Goal: Information Seeking & Learning: Find contact information

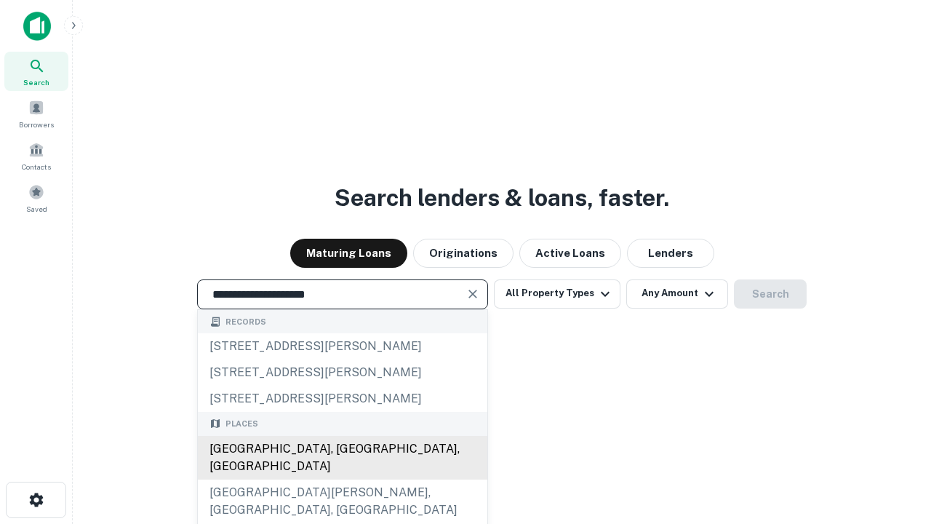
click at [342, 479] on div "Santa Monica, CA, USA" at bounding box center [342, 458] width 289 height 44
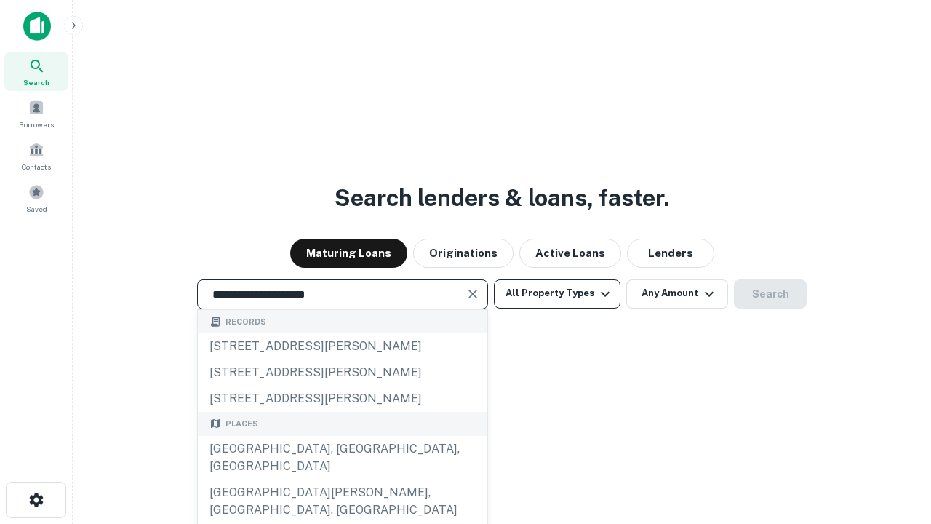
type input "**********"
click at [557, 293] on button "All Property Types" at bounding box center [557, 293] width 127 height 29
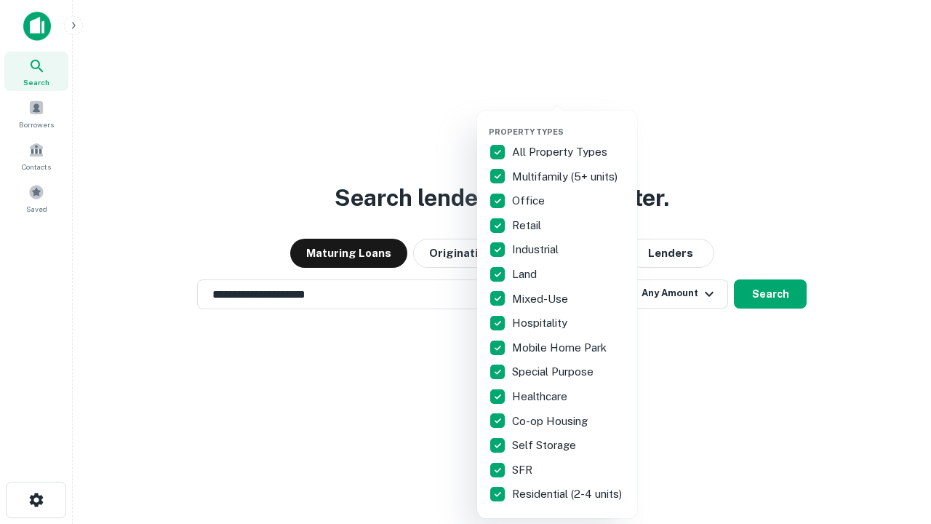
click at [569, 122] on button "button" at bounding box center [569, 122] width 160 height 1
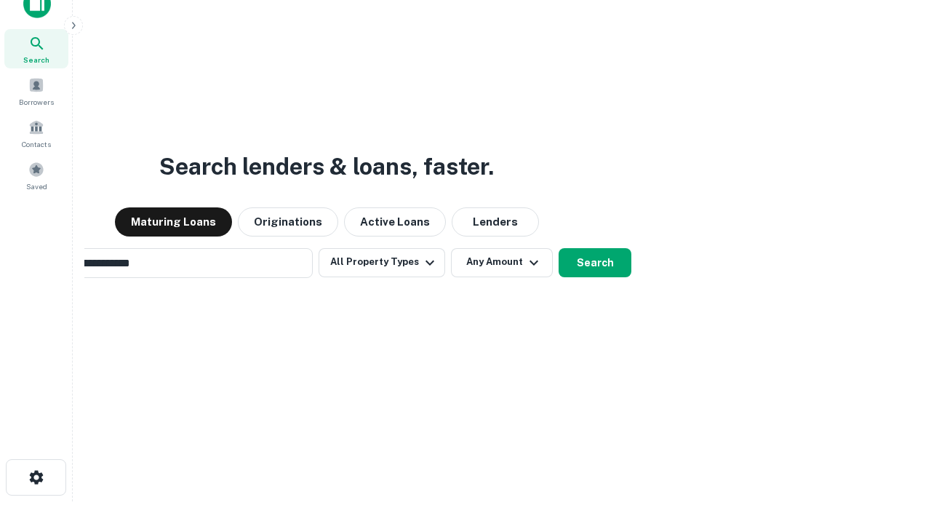
scroll to position [105, 412]
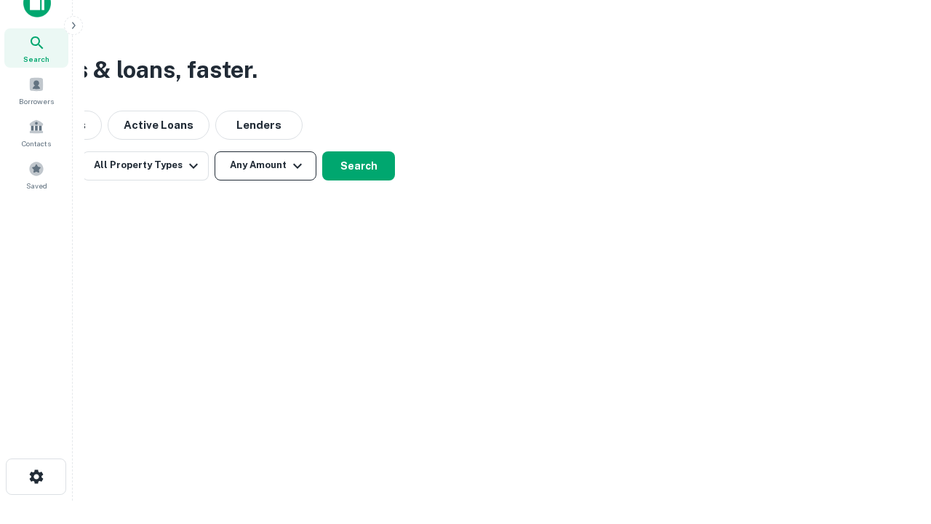
click at [265, 165] on button "Any Amount" at bounding box center [266, 165] width 102 height 29
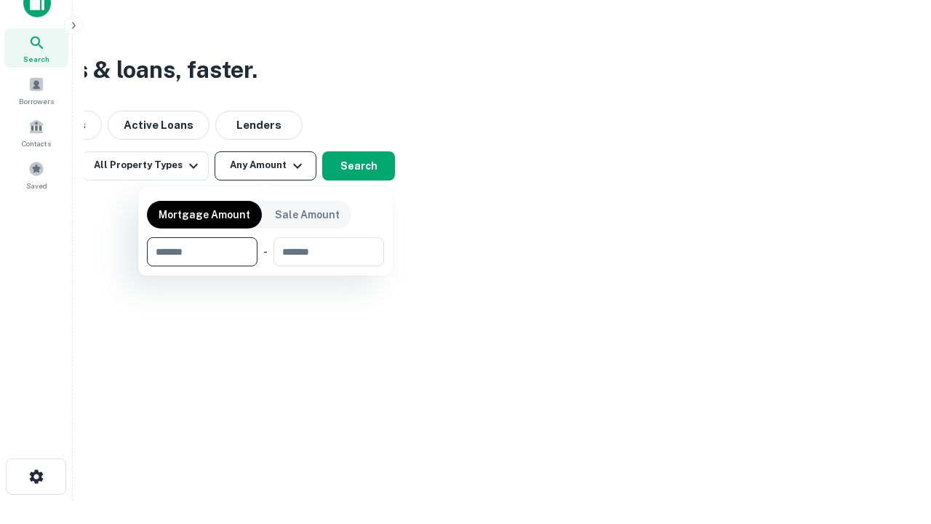
type input "*******"
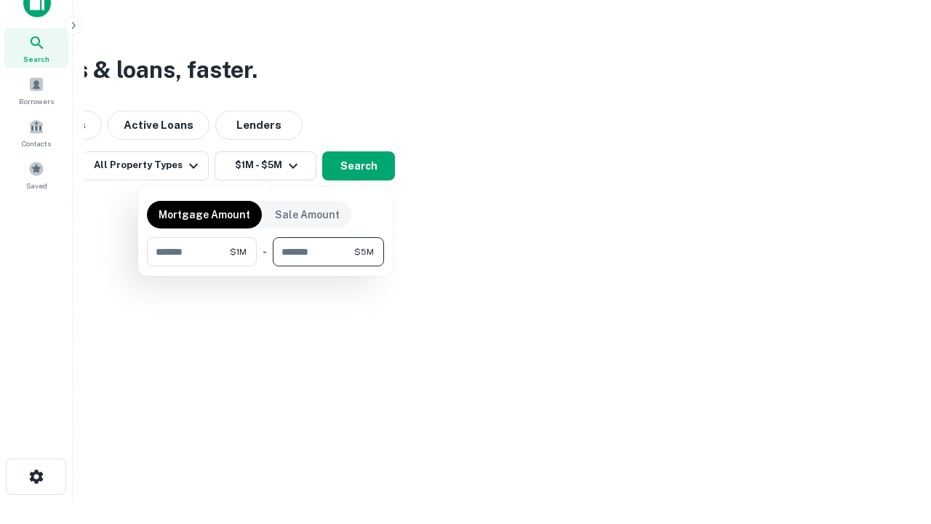
type input "*******"
click at [265, 266] on button "button" at bounding box center [265, 266] width 237 height 1
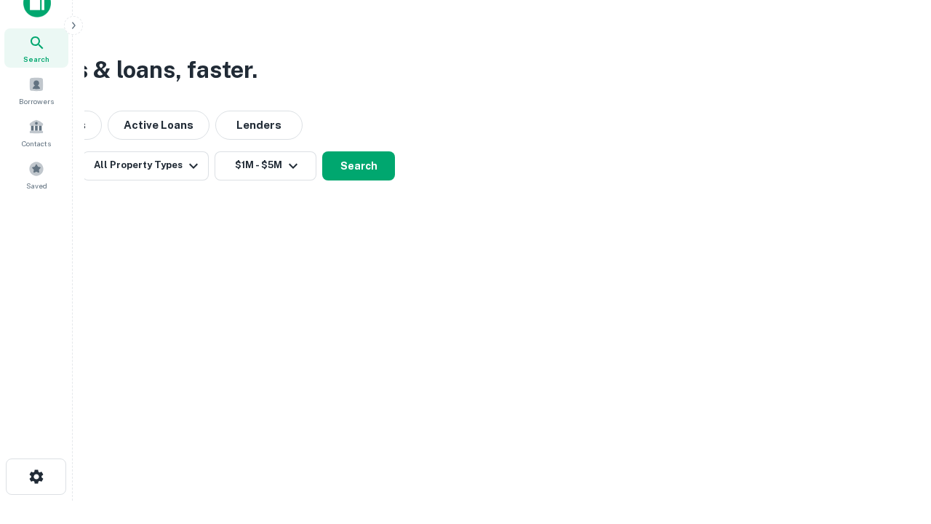
scroll to position [9, 268]
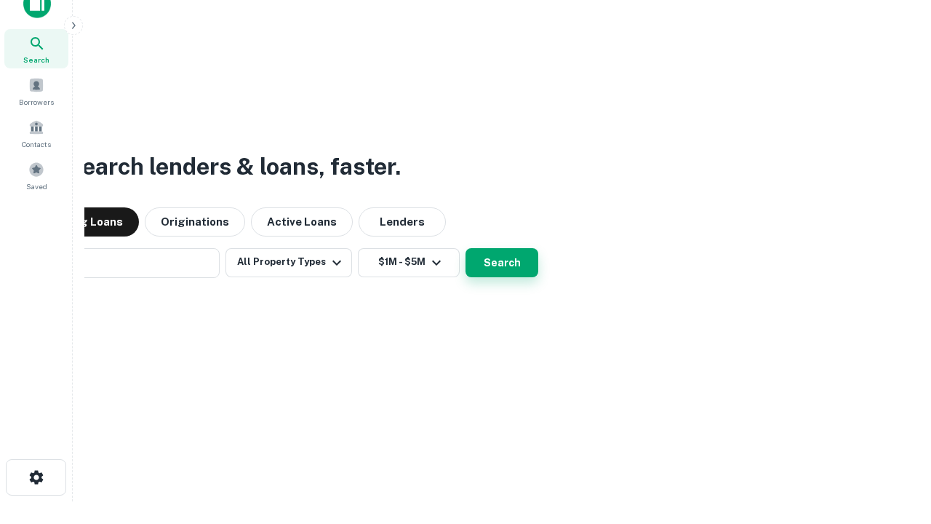
click at [465, 248] on button "Search" at bounding box center [501, 262] width 73 height 29
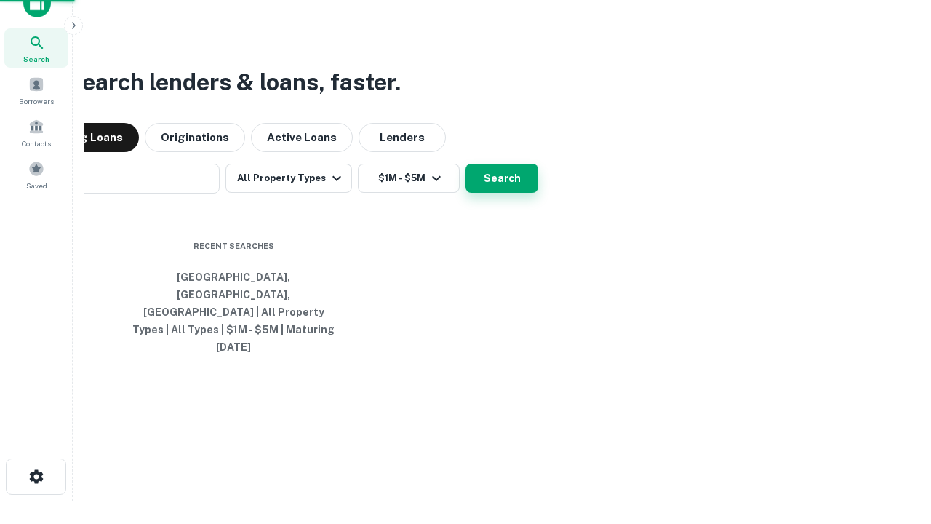
scroll to position [39, 412]
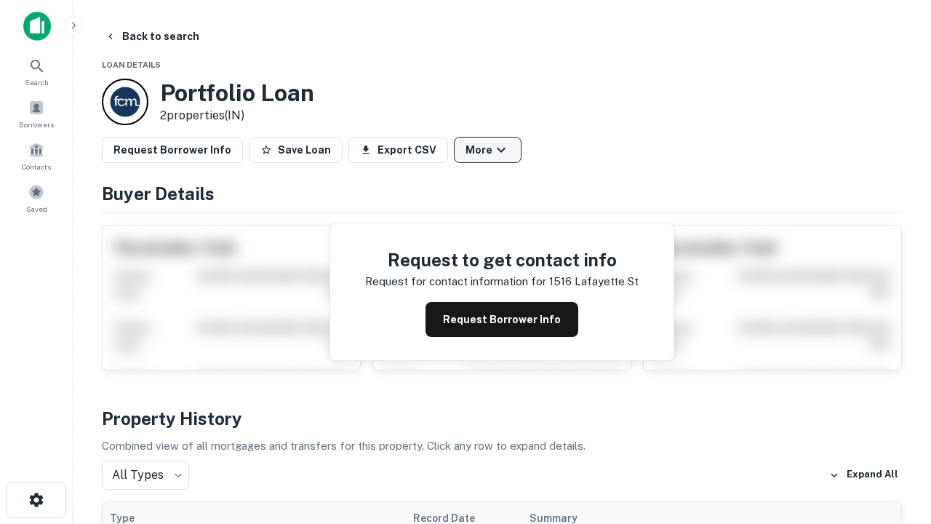
click at [487, 150] on button "More" at bounding box center [488, 150] width 68 height 26
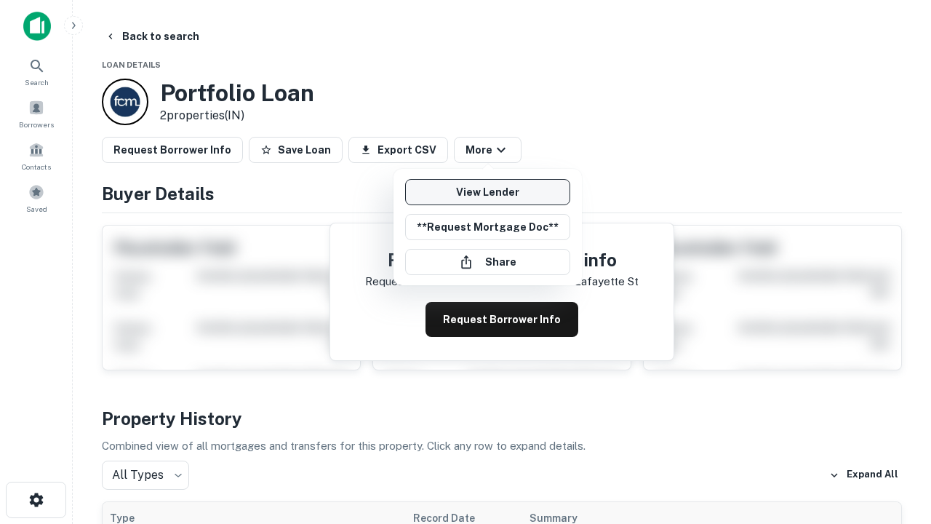
click at [487, 192] on link "View Lender" at bounding box center [487, 192] width 165 height 26
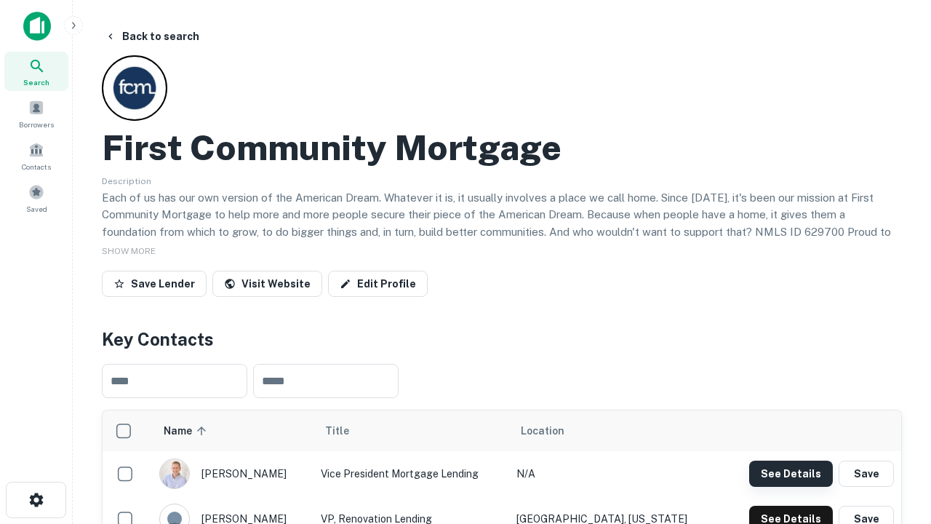
click at [790, 473] on button "See Details" at bounding box center [791, 473] width 84 height 26
click at [36, 500] on icon "button" at bounding box center [36, 499] width 17 height 17
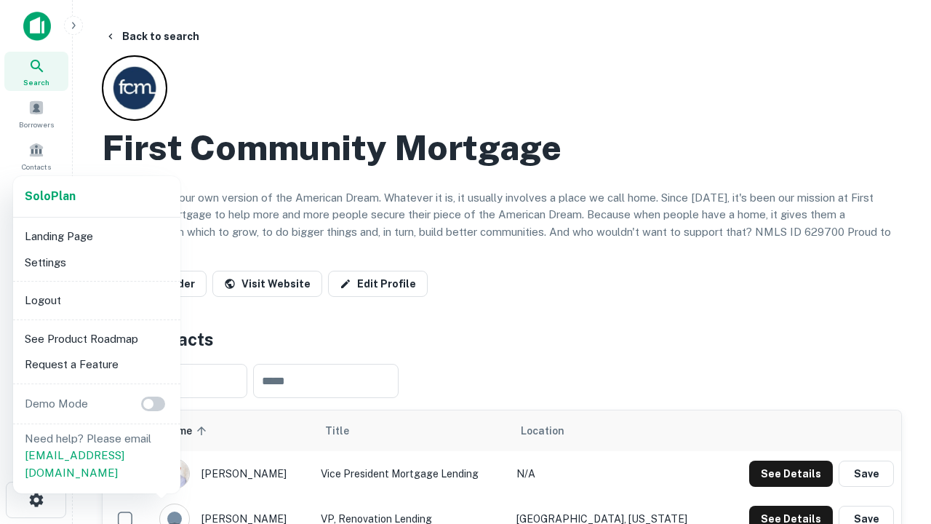
click at [96, 300] on li "Logout" at bounding box center [97, 300] width 156 height 26
